Goal: Information Seeking & Learning: Learn about a topic

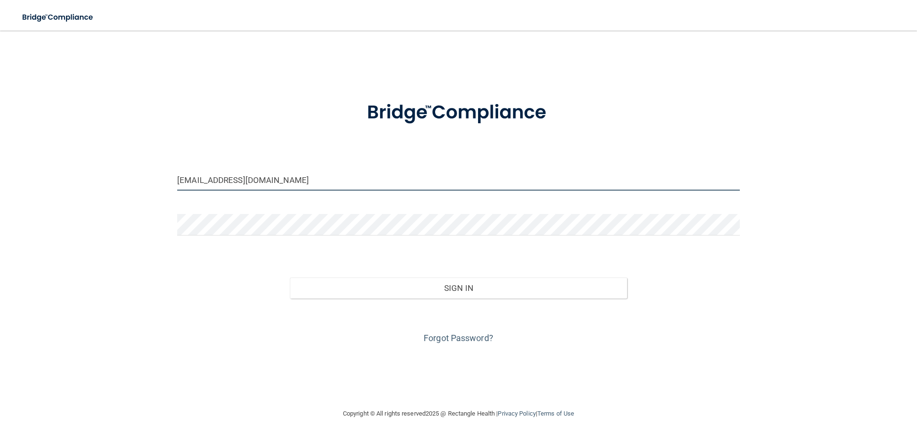
click at [234, 181] on input "[EMAIL_ADDRESS][DOMAIN_NAME]" at bounding box center [458, 179] width 563 height 21
click at [302, 184] on input "[EMAIL_ADDRESS][DOMAIN_NAME]" at bounding box center [458, 179] width 563 height 21
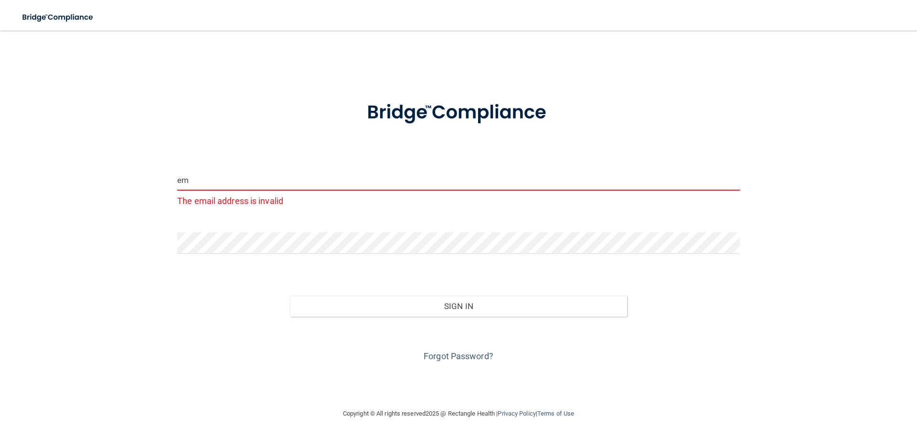
type input "e"
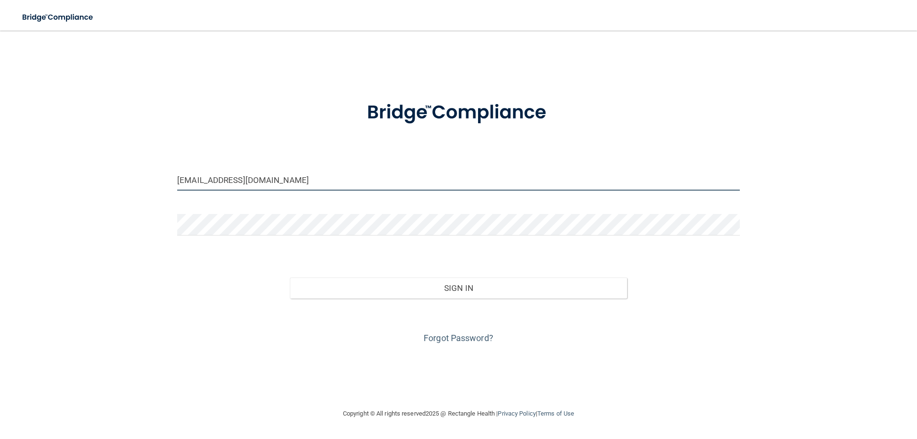
type input "[EMAIL_ADDRESS][DOMAIN_NAME]"
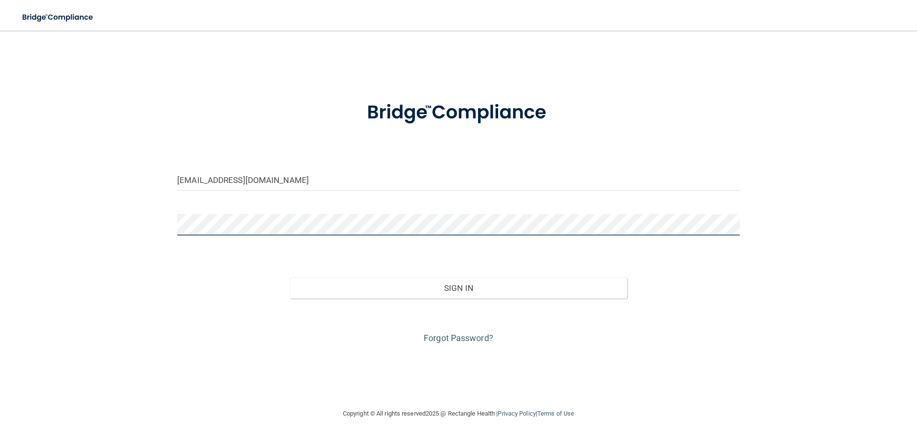
click at [290, 277] on button "Sign In" at bounding box center [459, 287] width 338 height 21
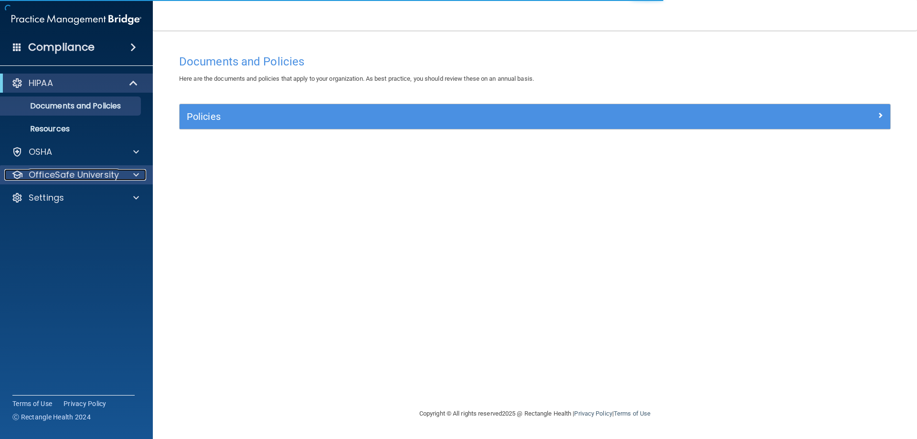
click at [82, 180] on p "OfficeSafe University" at bounding box center [74, 174] width 90 height 11
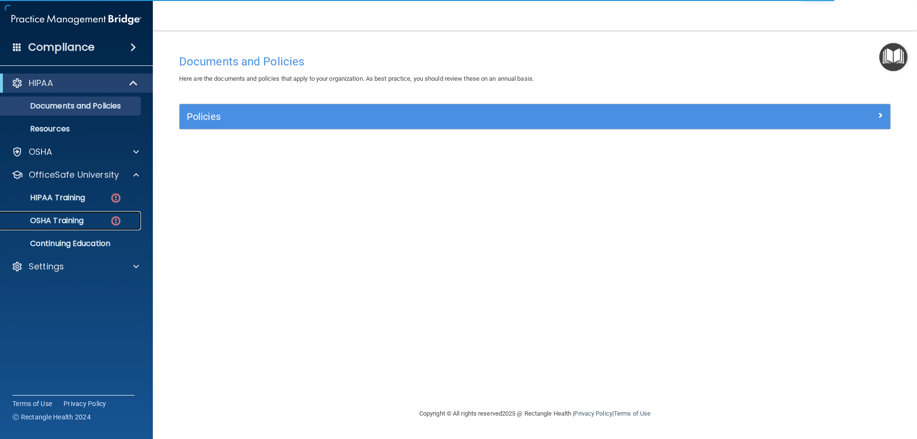
click at [86, 218] on div "OSHA Training" at bounding box center [71, 221] width 130 height 10
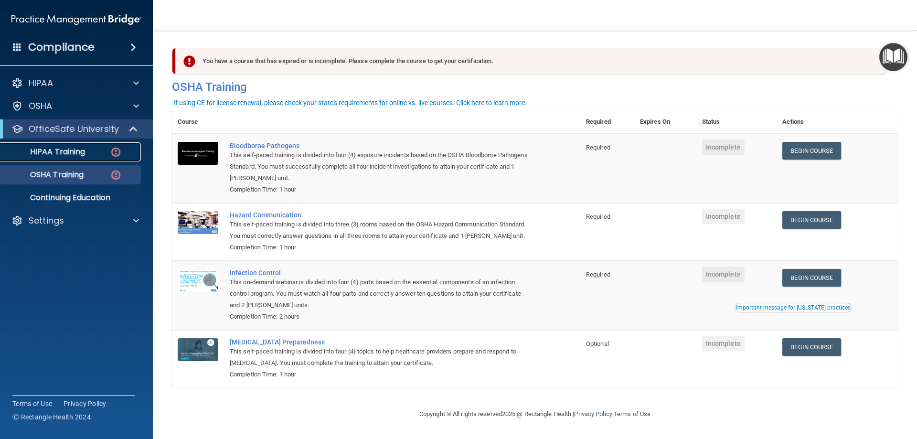
click at [105, 145] on link "HIPAA Training" at bounding box center [65, 151] width 150 height 19
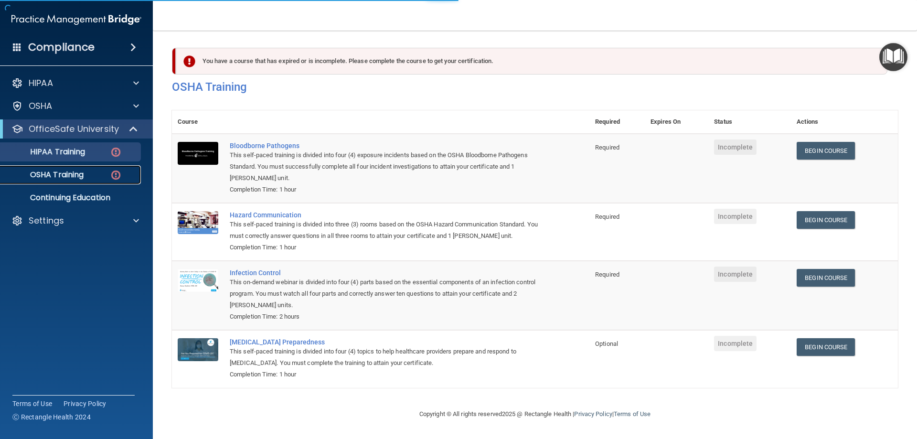
click at [53, 170] on p "OSHA Training" at bounding box center [44, 175] width 77 height 10
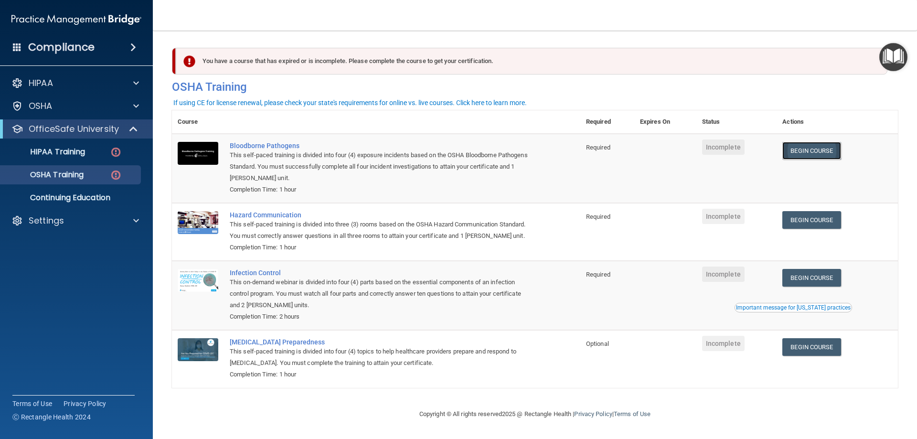
click at [797, 147] on link "Begin Course" at bounding box center [811, 151] width 58 height 18
